Goal: Check status

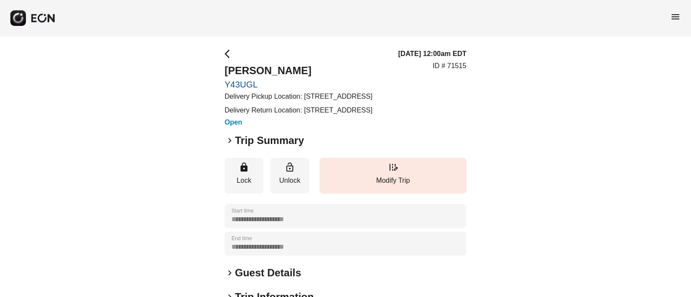
click at [128, 62] on div "**********" at bounding box center [345, 240] width 691 height 408
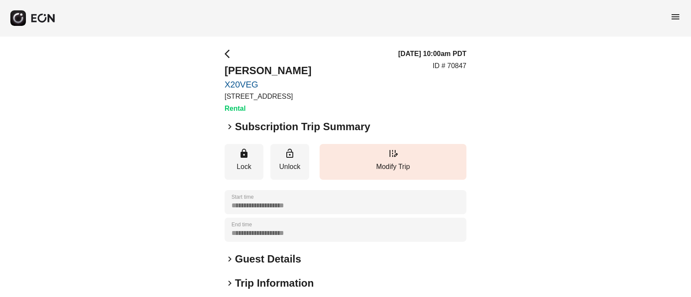
click at [216, 83] on div "**********" at bounding box center [345, 233] width 691 height 395
copy link "X20VEG"
